Goal: Information Seeking & Learning: Learn about a topic

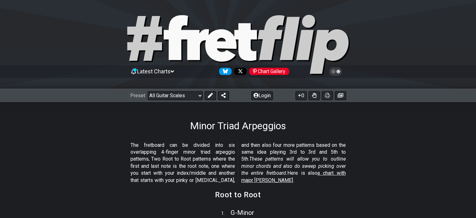
click at [148, 91] on select "Welcome to #fretflip! Initial Preset Custom Preset Minor Pentatonic Major Penta…" at bounding box center [175, 95] width 55 height 9
select select "/guitar-scales"
select select "C"
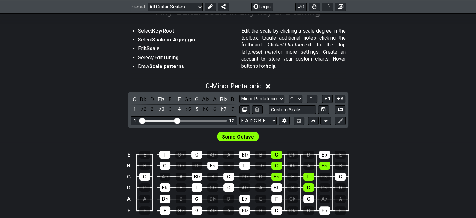
scroll to position [125, 0]
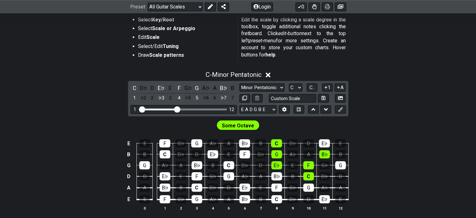
click at [245, 120] on div "Some Octave" at bounding box center [238, 124] width 42 height 9
click at [243, 128] on span "Some Octave" at bounding box center [238, 125] width 32 height 9
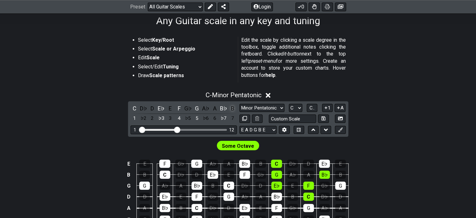
scroll to position [94, 0]
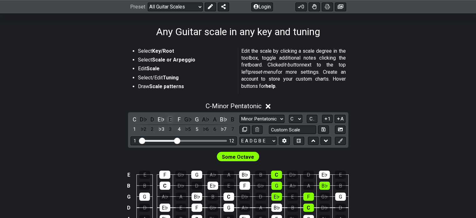
click at [170, 119] on div "E" at bounding box center [170, 119] width 8 height 8
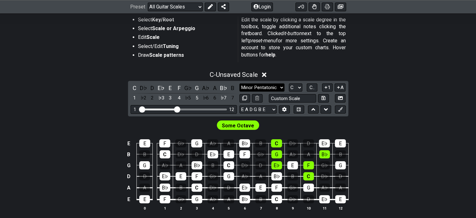
click at [264, 86] on select "Minor Pentatonic Root Minor Pentatonic Major Pentatonic Minor Blues Major Blues…" at bounding box center [262, 87] width 45 height 8
select select "Minor Pentatonic"
click at [240, 83] on select "Minor Pentatonic Root Minor Pentatonic Major Pentatonic Minor Blues Major Blues…" at bounding box center [262, 87] width 45 height 8
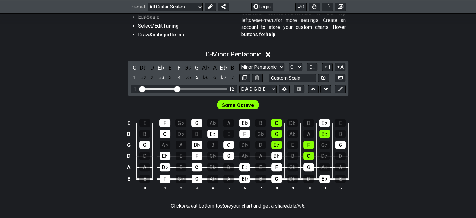
scroll to position [157, 0]
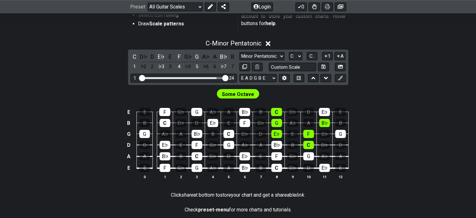
drag, startPoint x: 178, startPoint y: 77, endPoint x: 230, endPoint y: 80, distance: 52.1
click at [228, 77] on input "Visible fret range" at bounding box center [183, 77] width 89 height 0
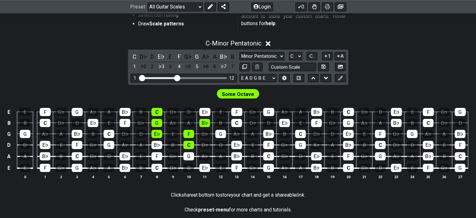
drag, startPoint x: 226, startPoint y: 78, endPoint x: 178, endPoint y: 78, distance: 48.9
click at [178, 77] on input "Visible fret range" at bounding box center [183, 77] width 89 height 0
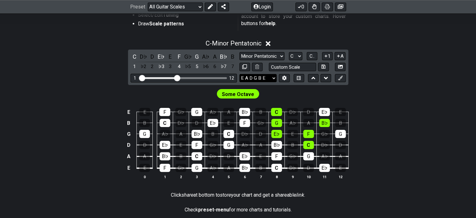
click at [271, 77] on select "E A D G B E E A D G B E E A D G B E B E A D F♯ B A D G C E A D A D G B E E♭ A♭ …" at bounding box center [258, 78] width 37 height 8
click at [346, 91] on div "Some Octave" at bounding box center [238, 92] width 476 height 15
click at [299, 56] on select "A♭ A A♯ B♭ B C C♯ D♭ D D♯ E♭ E F F♯ G♭ G G♯" at bounding box center [295, 56] width 13 height 8
click at [313, 96] on div "Some Octave" at bounding box center [238, 92] width 476 height 15
click at [328, 77] on icon at bounding box center [326, 78] width 4 height 3
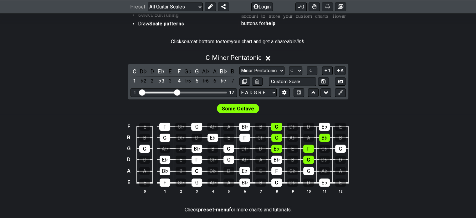
click at [314, 91] on icon at bounding box center [314, 92] width 4 height 6
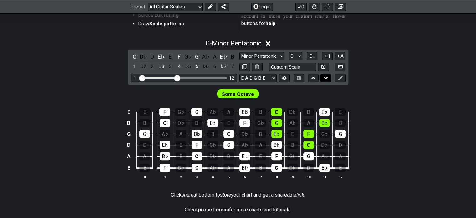
click at [321, 76] on button at bounding box center [326, 78] width 11 height 8
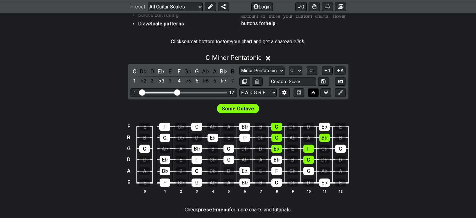
click at [315, 91] on icon at bounding box center [314, 92] width 4 height 6
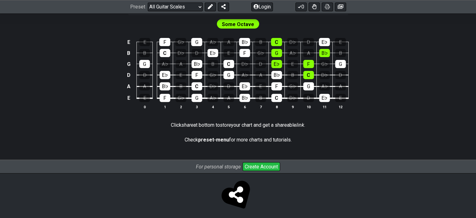
scroll to position [230, 0]
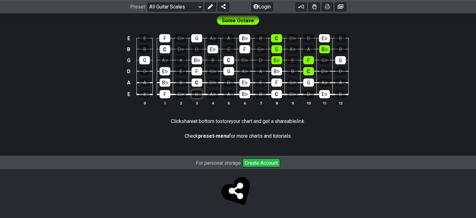
click at [198, 95] on div "G" at bounding box center [197, 94] width 11 height 8
click at [197, 95] on div "G" at bounding box center [197, 94] width 11 height 8
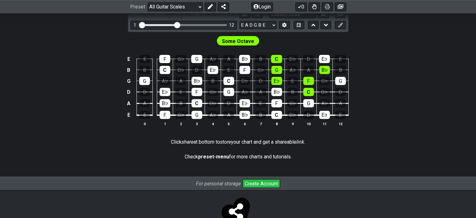
scroll to position [199, 0]
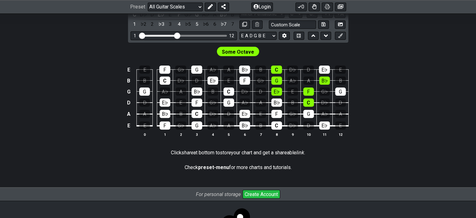
click at [237, 52] on span "Some Octave" at bounding box center [238, 51] width 32 height 9
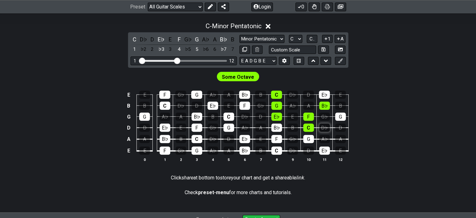
scroll to position [136, 0]
